Goal: Find specific page/section: Find specific page/section

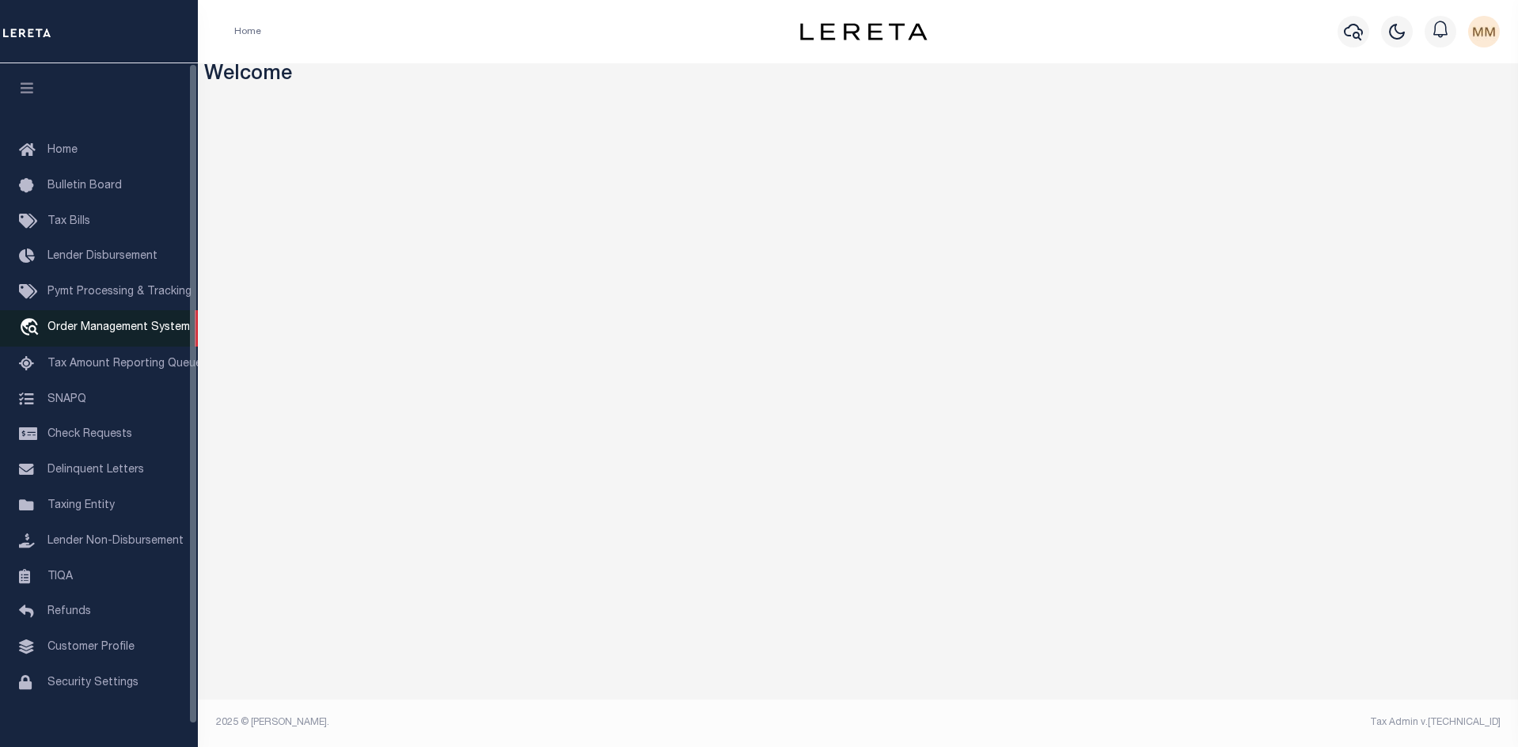
click at [97, 327] on span "Order Management System" at bounding box center [118, 327] width 142 height 11
click at [116, 333] on span "Order Management System" at bounding box center [118, 327] width 142 height 11
click at [134, 331] on span "Order Management System" at bounding box center [118, 327] width 142 height 11
click at [146, 333] on span "Order Management System" at bounding box center [118, 327] width 142 height 11
click at [127, 325] on span "Order Management System" at bounding box center [118, 327] width 142 height 11
